Goal: Information Seeking & Learning: Learn about a topic

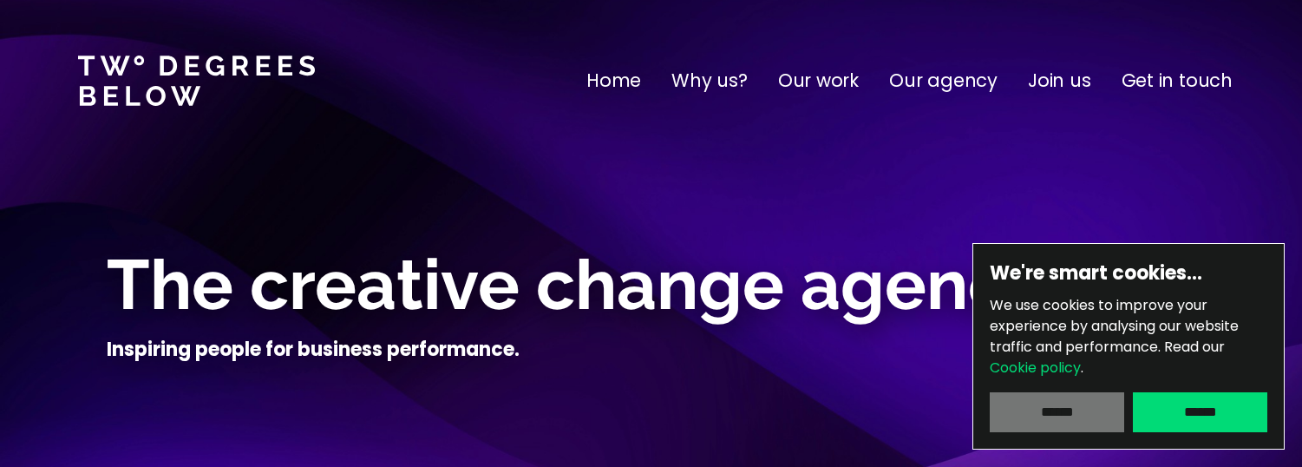
click at [1077, 412] on input "******" at bounding box center [1057, 412] width 134 height 40
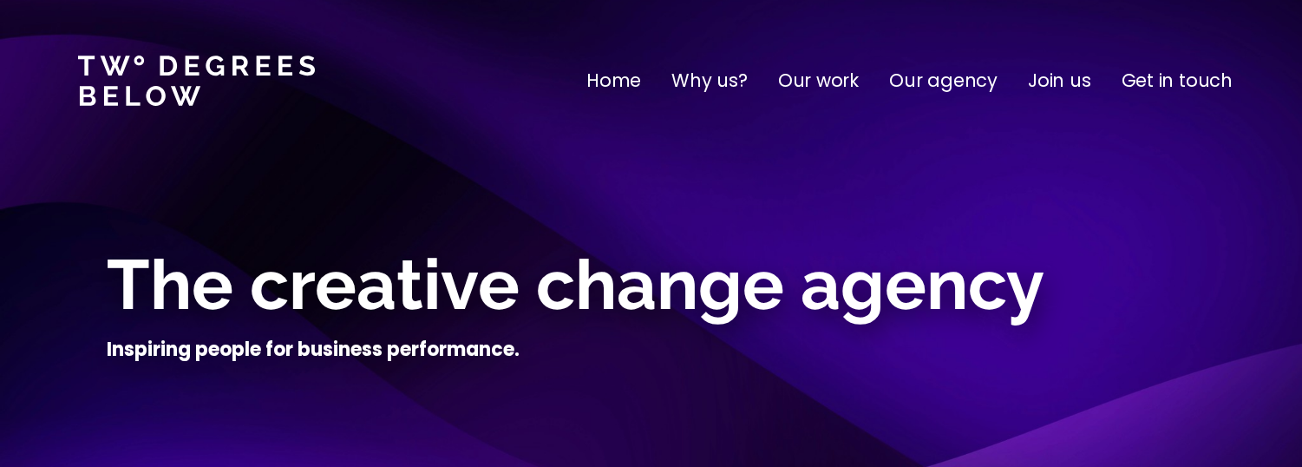
click at [829, 77] on p "Our work" at bounding box center [818, 81] width 81 height 28
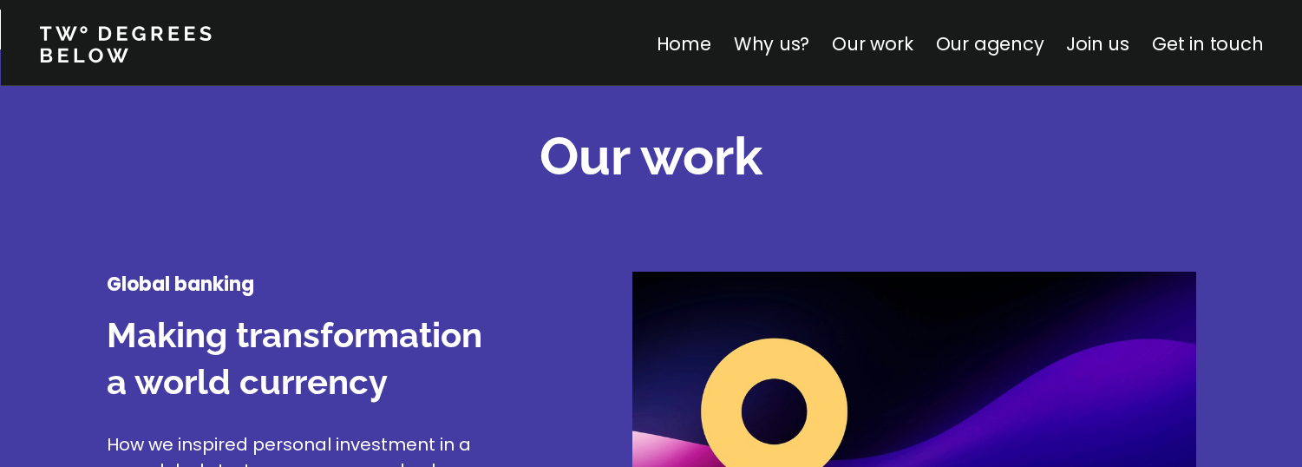
scroll to position [2032, 0]
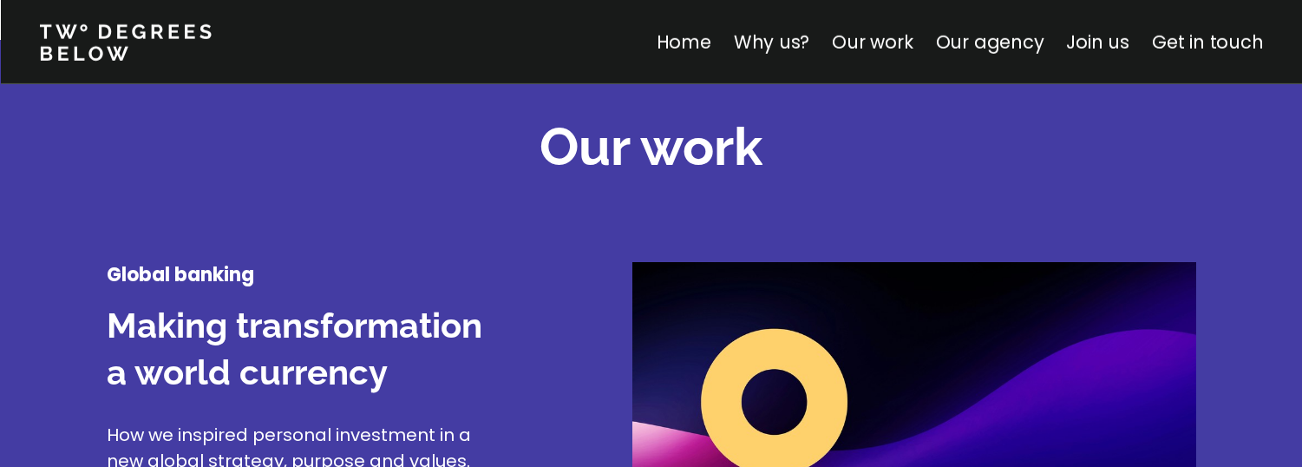
click at [1162, 463] on img at bounding box center [914, 427] width 564 height 330
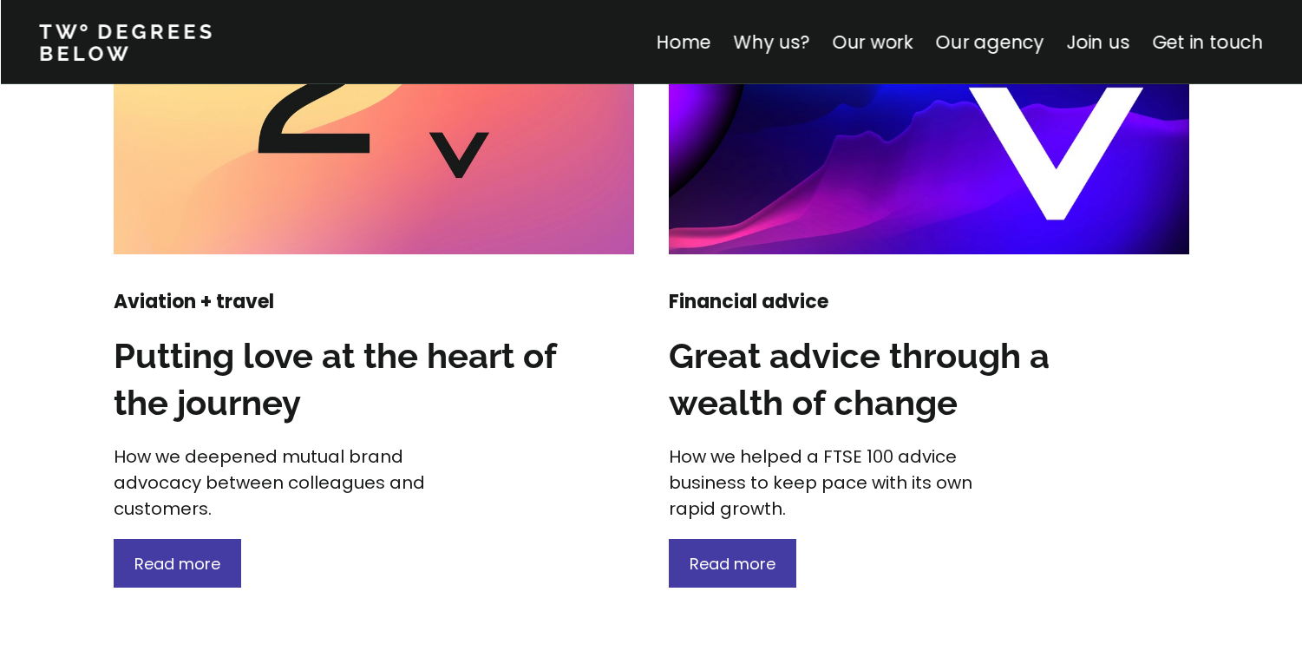
scroll to position [2314, 0]
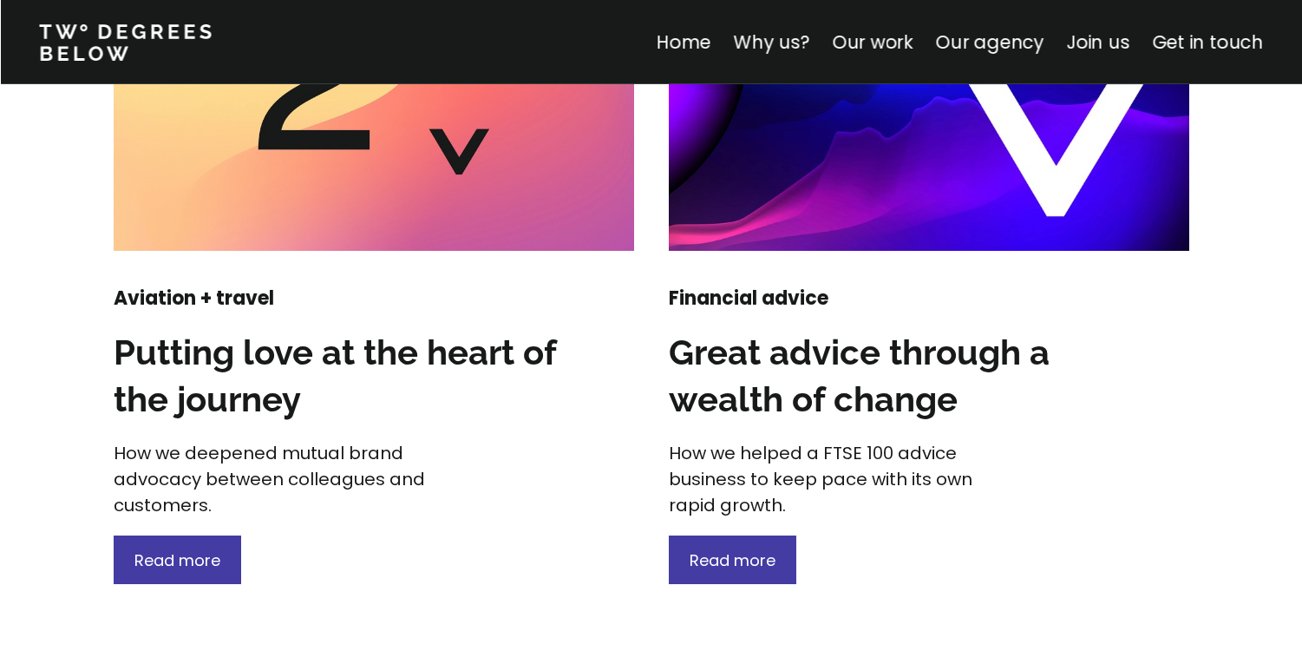
click at [768, 363] on h3 "Great advice through a wealth of change" at bounding box center [890, 376] width 442 height 94
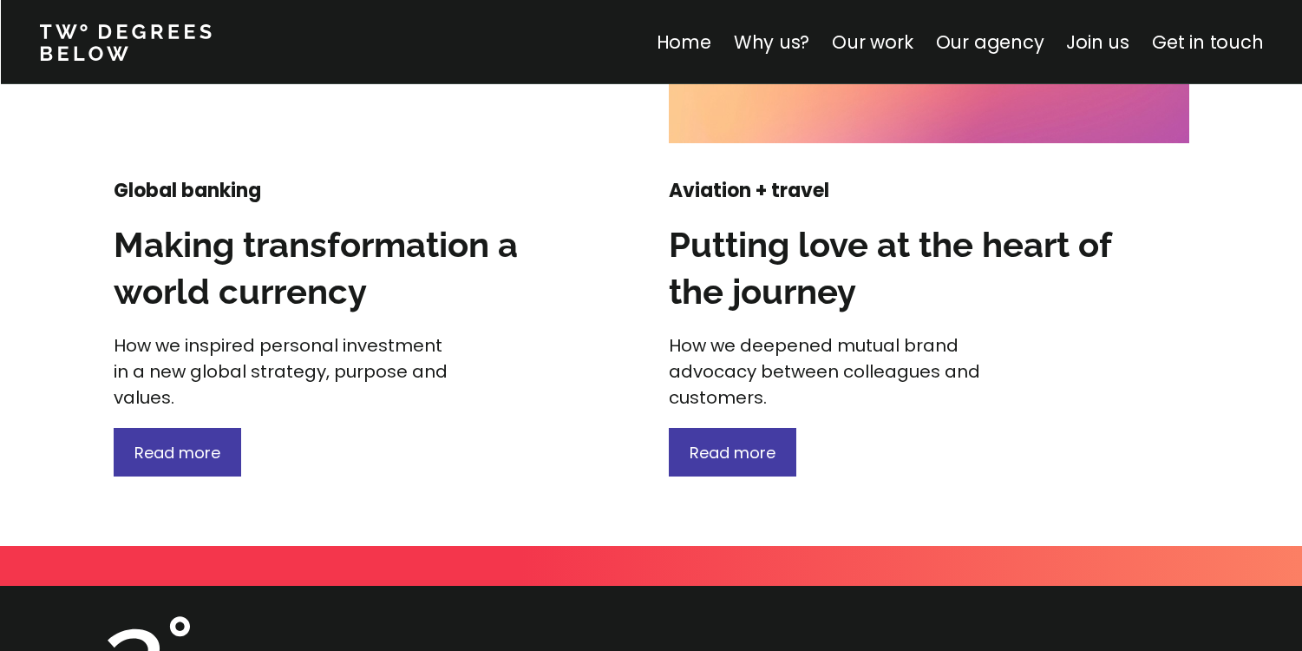
scroll to position [2426, 0]
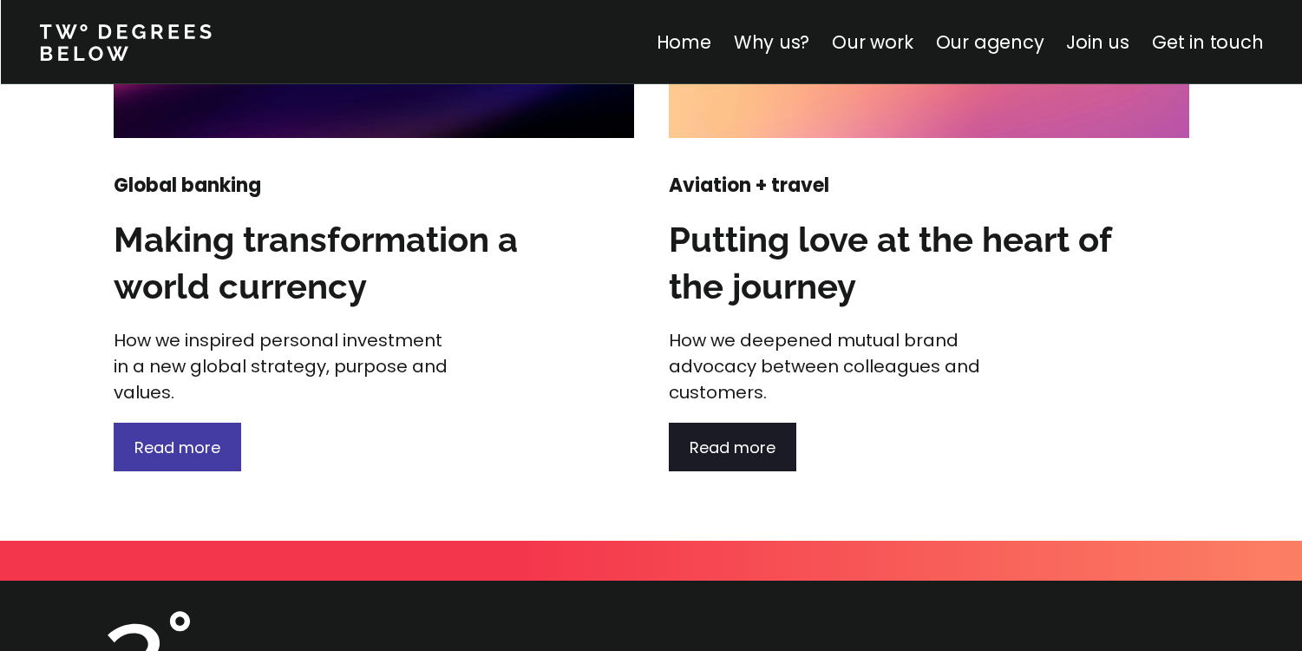
click at [737, 435] on p "Read more" at bounding box center [733, 446] width 86 height 23
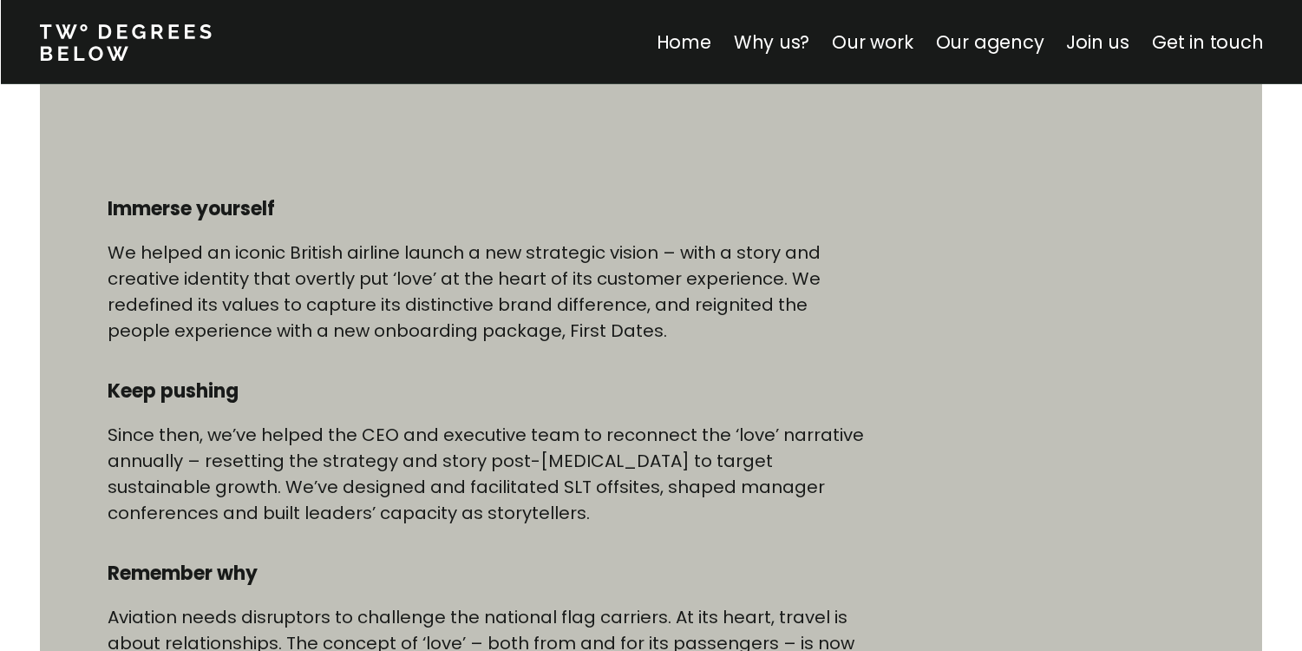
scroll to position [867, 0]
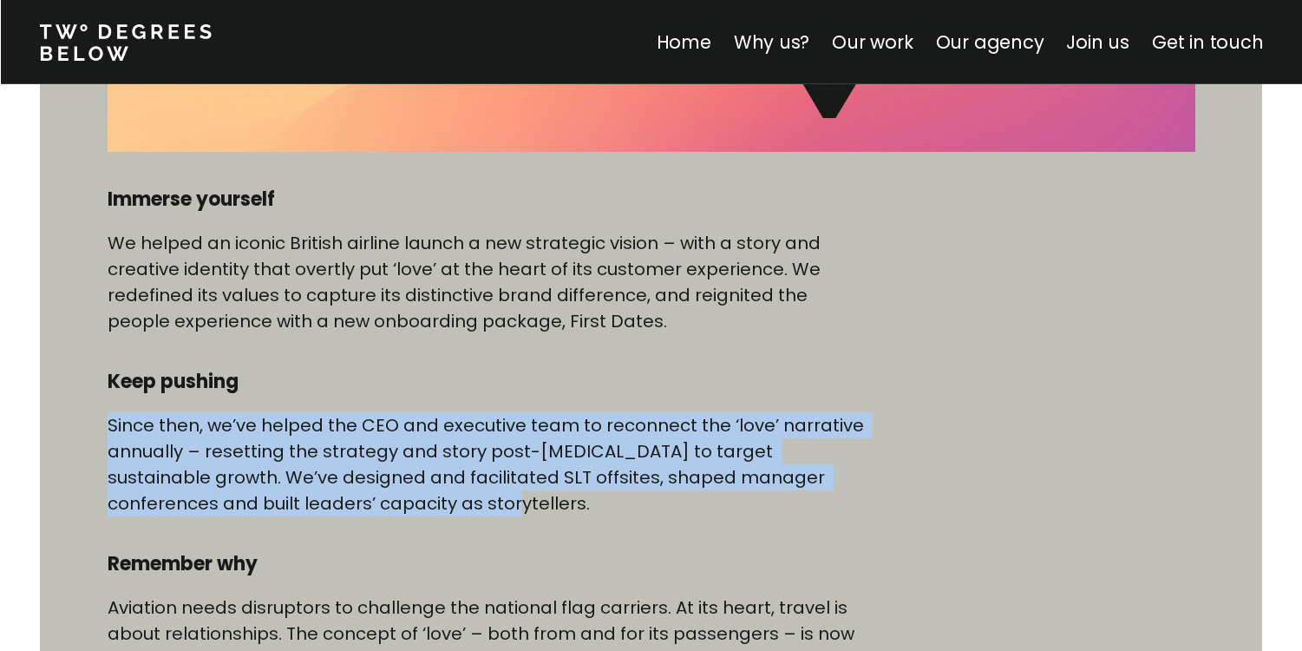
drag, startPoint x: 502, startPoint y: 501, endPoint x: 455, endPoint y: 386, distance: 124.5
click at [455, 386] on div "Immerse yourself We helped an iconic British airline launch a new strategic vis…" at bounding box center [489, 477] width 763 height 581
click at [455, 382] on h4 "Keep pushing" at bounding box center [489, 382] width 763 height 26
drag, startPoint x: 455, startPoint y: 381, endPoint x: 514, endPoint y: 516, distance: 147.3
click at [515, 466] on div "Immerse yourself We helped an iconic British airline launch a new strategic vis…" at bounding box center [489, 477] width 763 height 581
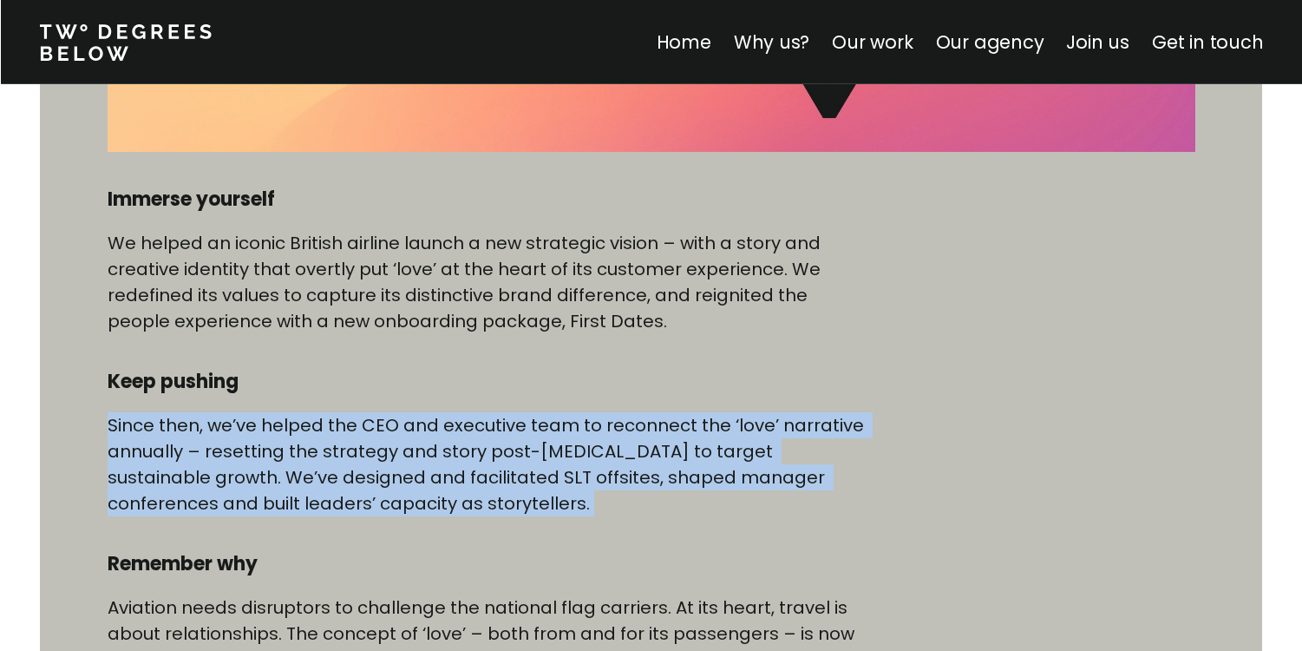
click at [514, 466] on div "Immerse yourself We helped an iconic British airline launch a new strategic vis…" at bounding box center [489, 477] width 763 height 581
drag, startPoint x: 514, startPoint y: 516, endPoint x: 471, endPoint y: 386, distance: 136.9
click at [471, 386] on div "Immerse yourself We helped an iconic British airline launch a new strategic vis…" at bounding box center [489, 477] width 763 height 581
click at [471, 385] on h4 "Keep pushing" at bounding box center [489, 382] width 763 height 26
drag, startPoint x: 471, startPoint y: 385, endPoint x: 515, endPoint y: 514, distance: 135.8
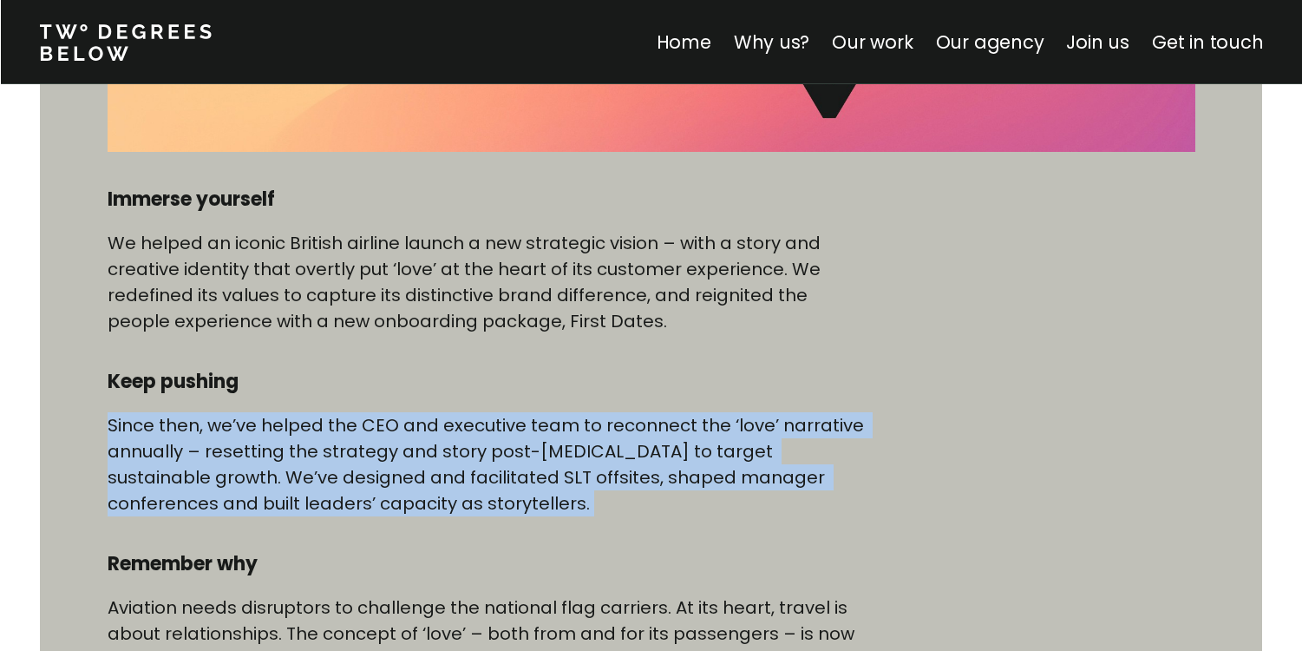
click at [515, 466] on div "Immerse yourself We helped an iconic British airline launch a new strategic vis…" at bounding box center [489, 477] width 763 height 581
click at [515, 466] on p "Since then, we’ve helped the CEO and executive team to reconnect the ‘love’ nar…" at bounding box center [489, 464] width 763 height 104
drag, startPoint x: 515, startPoint y: 514, endPoint x: 468, endPoint y: 374, distance: 147.6
click at [468, 374] on div "Immerse yourself We helped an iconic British airline launch a new strategic vis…" at bounding box center [489, 477] width 763 height 581
click at [468, 374] on h4 "Keep pushing" at bounding box center [489, 382] width 763 height 26
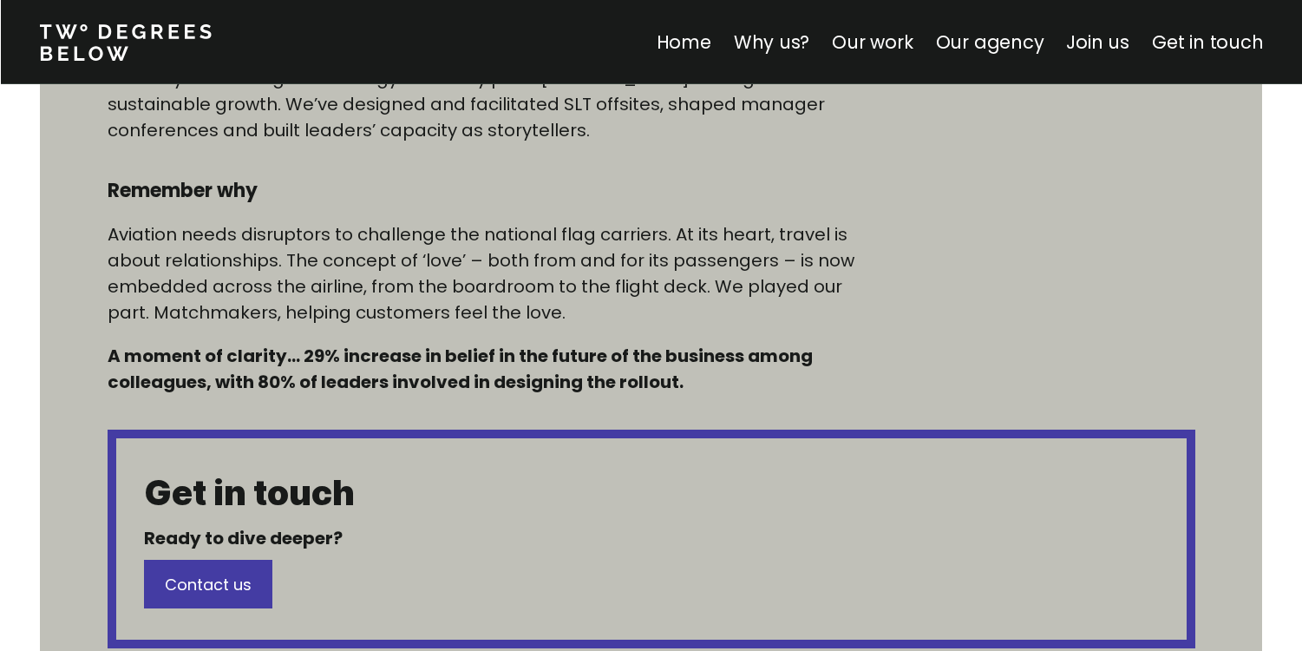
scroll to position [1232, 0]
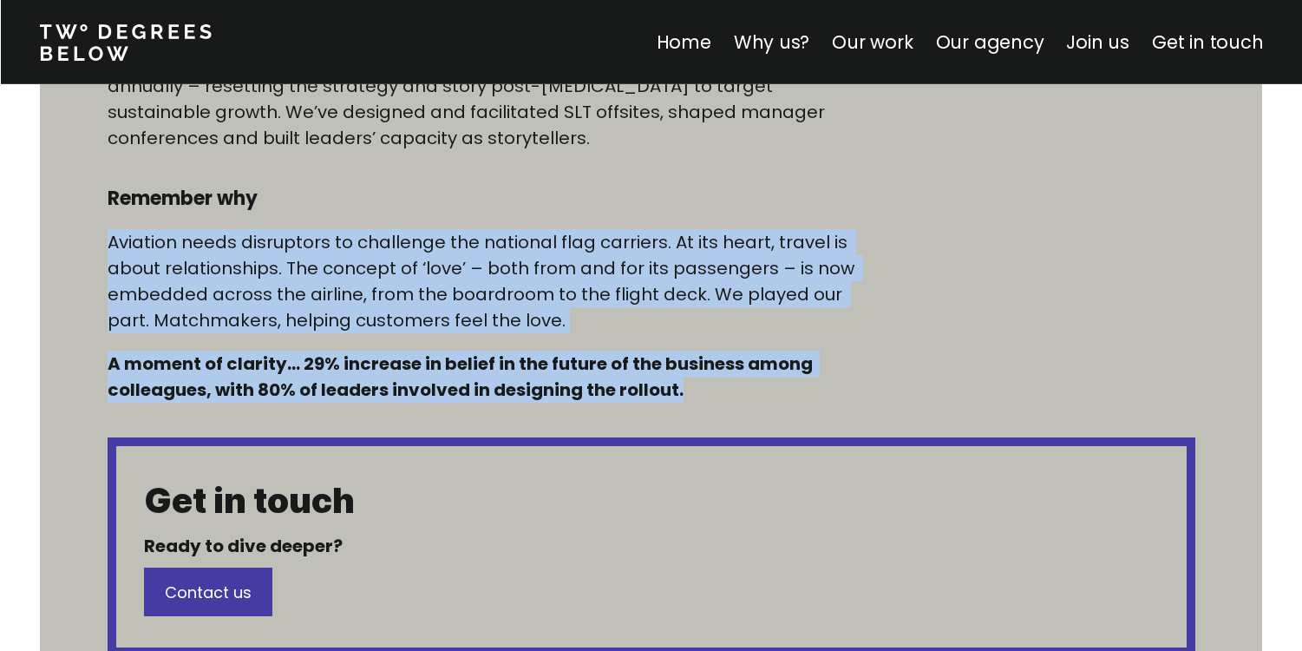
drag, startPoint x: 700, startPoint y: 388, endPoint x: 611, endPoint y: 195, distance: 212.3
click at [611, 194] on div "Immerse yourself We helped an iconic British airline launch a new strategic vis…" at bounding box center [489, 111] width 763 height 581
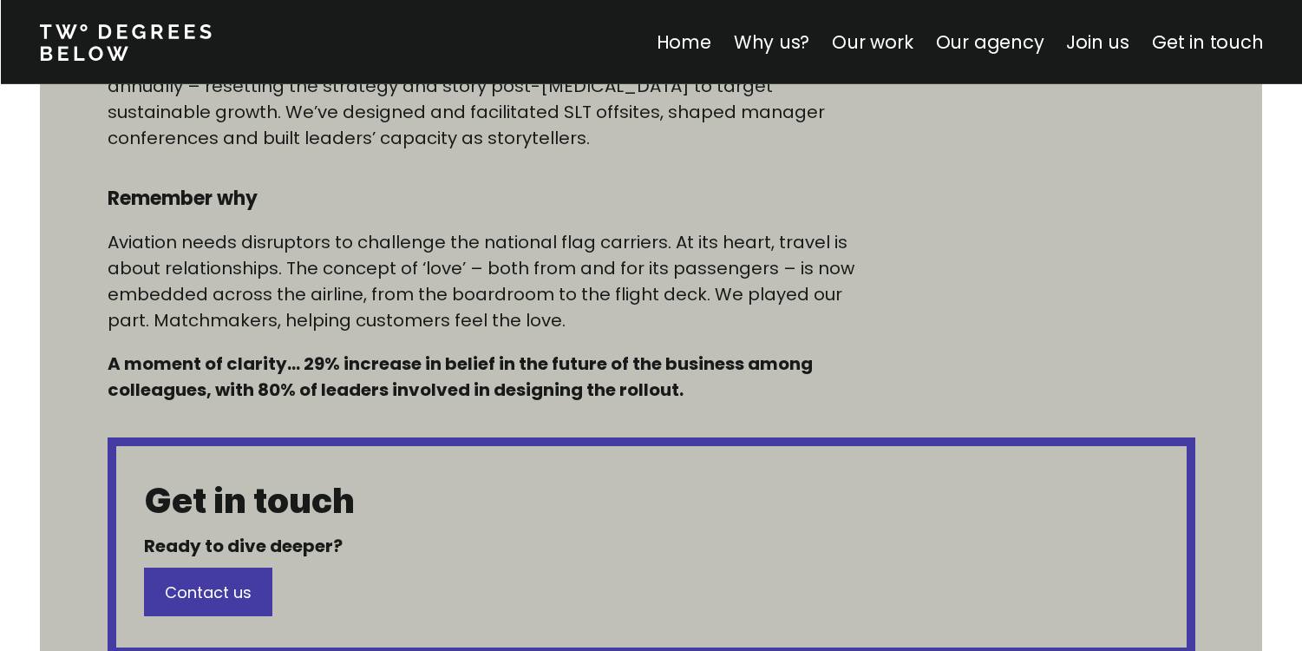
click at [608, 195] on h4 "Remember why" at bounding box center [489, 199] width 763 height 26
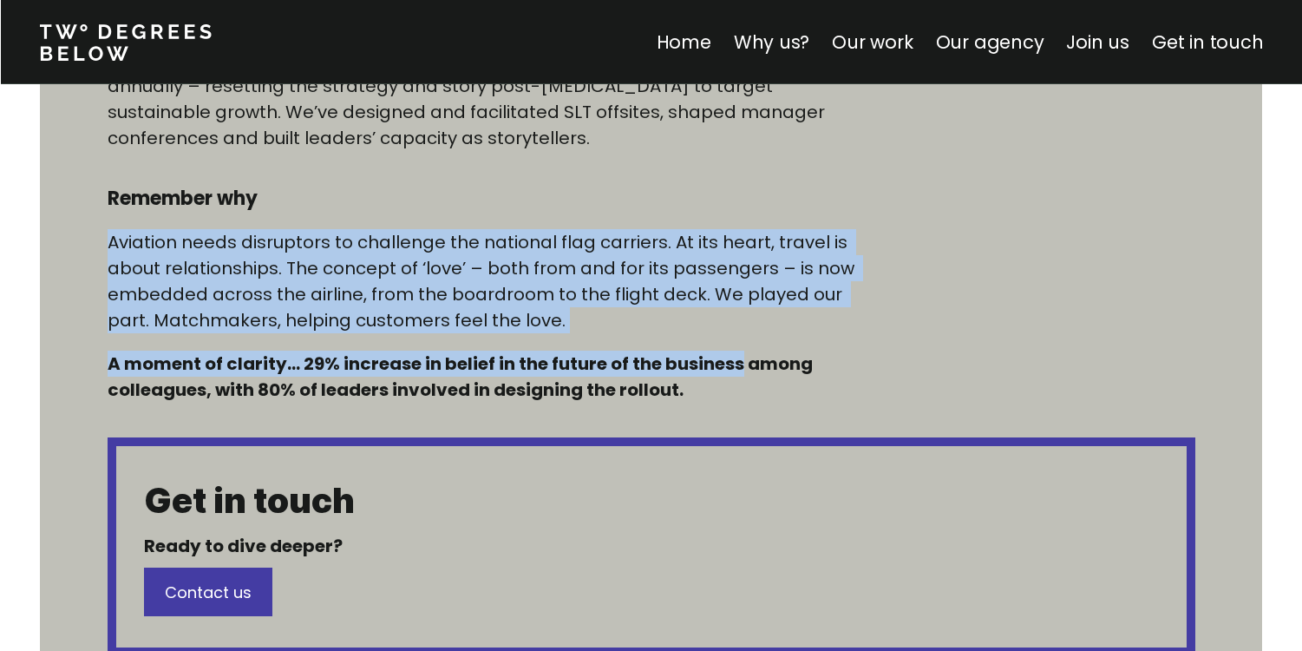
drag, startPoint x: 608, startPoint y: 195, endPoint x: 719, endPoint y: 376, distance: 211.9
click at [719, 376] on div "Immerse yourself We helped an iconic British airline launch a new strategic vis…" at bounding box center [489, 111] width 763 height 581
click at [719, 376] on h5 "A moment of clarity… 29% increase in belief in the future of the business among…" at bounding box center [489, 376] width 763 height 52
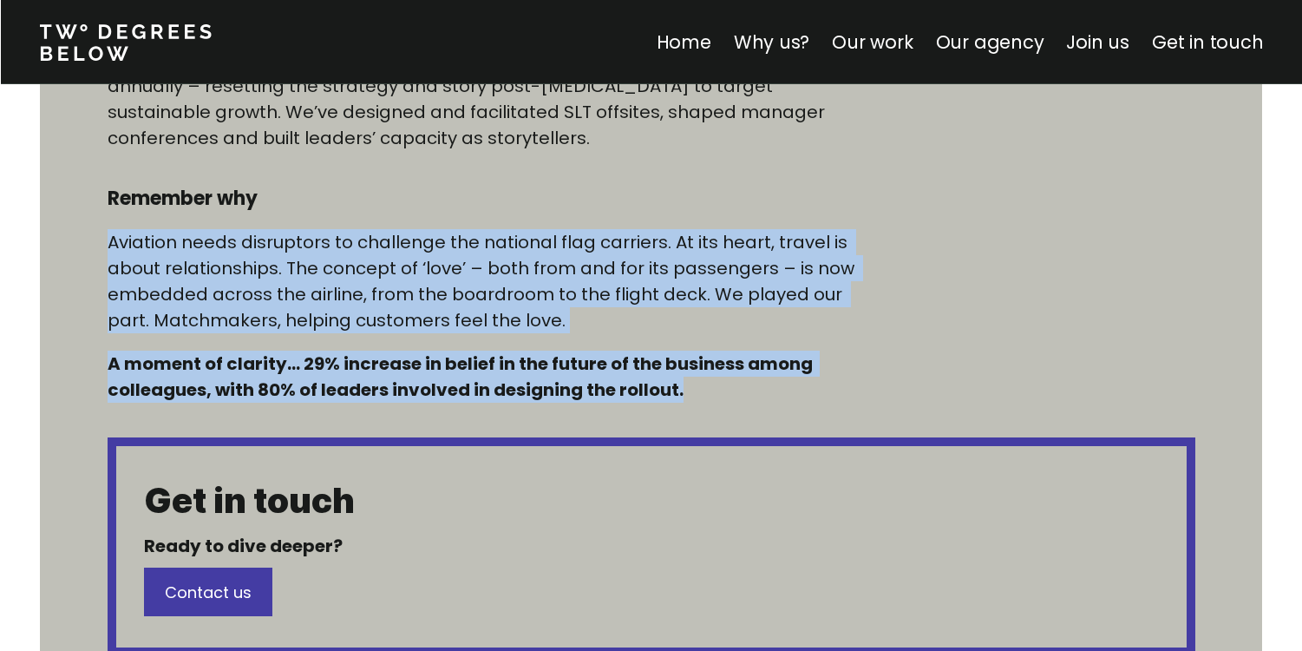
drag, startPoint x: 714, startPoint y: 394, endPoint x: 633, endPoint y: 220, distance: 191.3
click at [633, 220] on div "Immerse yourself We helped an iconic British airline launch a new strategic vis…" at bounding box center [489, 111] width 763 height 581
drag, startPoint x: 633, startPoint y: 220, endPoint x: 695, endPoint y: 393, distance: 183.3
click at [695, 393] on div "Immerse yourself We helped an iconic British airline launch a new strategic vis…" at bounding box center [489, 111] width 763 height 581
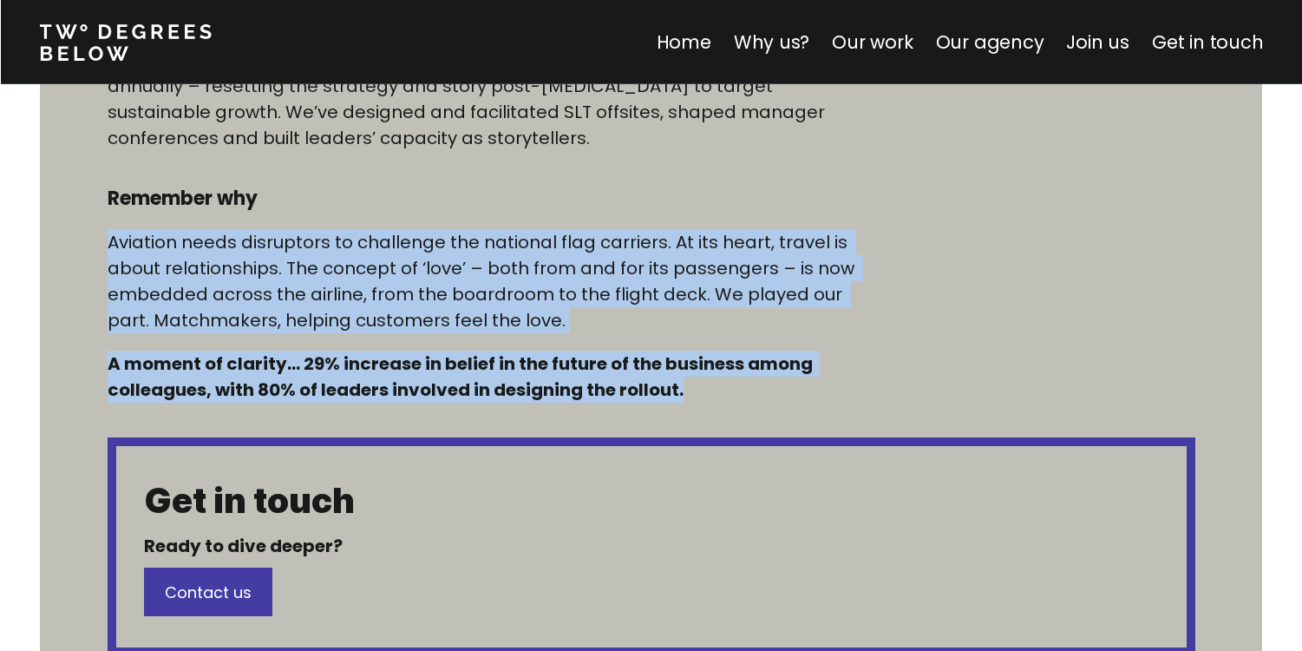
click at [695, 393] on h5 "A moment of clarity… 29% increase in belief in the future of the business among…" at bounding box center [489, 376] width 763 height 52
